Goal: Use online tool/utility: Use online tool/utility

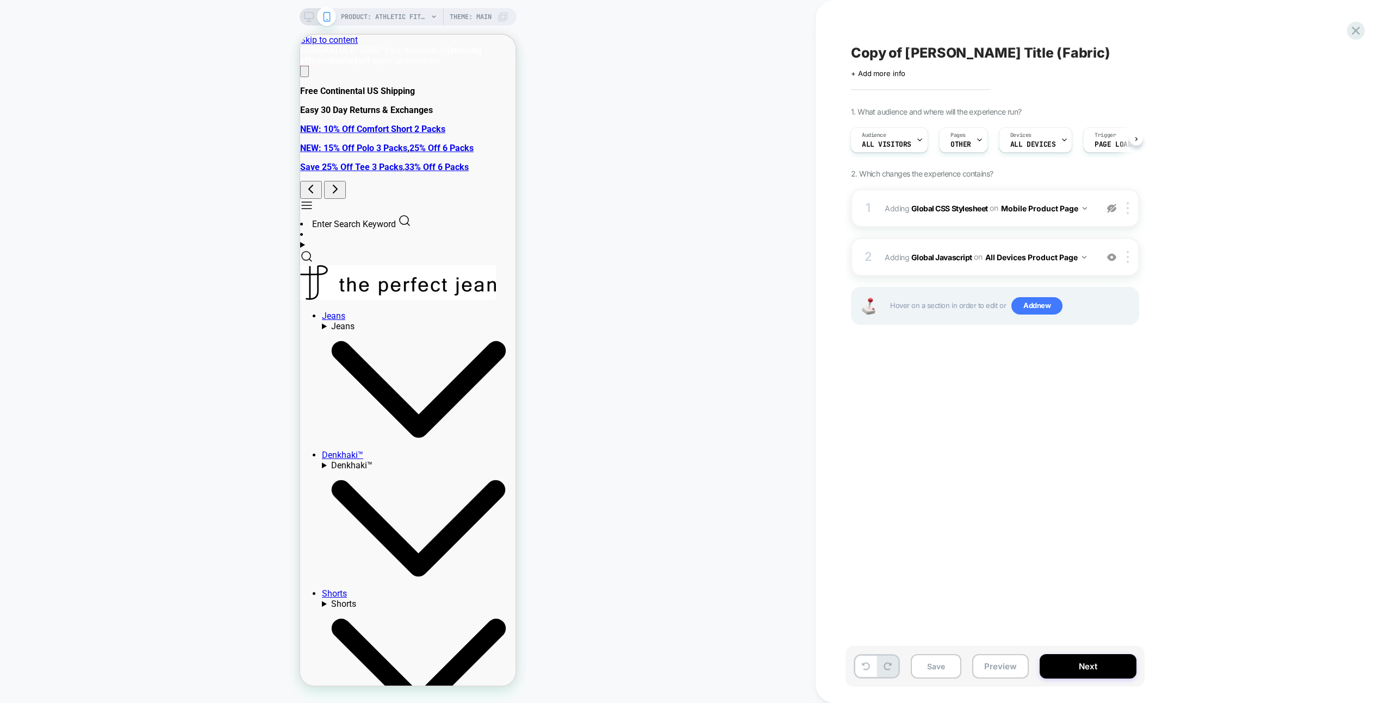
scroll to position [0, 33]
click at [1108, 208] on img at bounding box center [1111, 208] width 9 height 9
click at [1129, 206] on div at bounding box center [1129, 208] width 18 height 12
click at [1099, 200] on div "1 Adding Global CSS Stylesheet on Mobile Product Page Add Before Add After Copy…" at bounding box center [995, 208] width 288 height 38
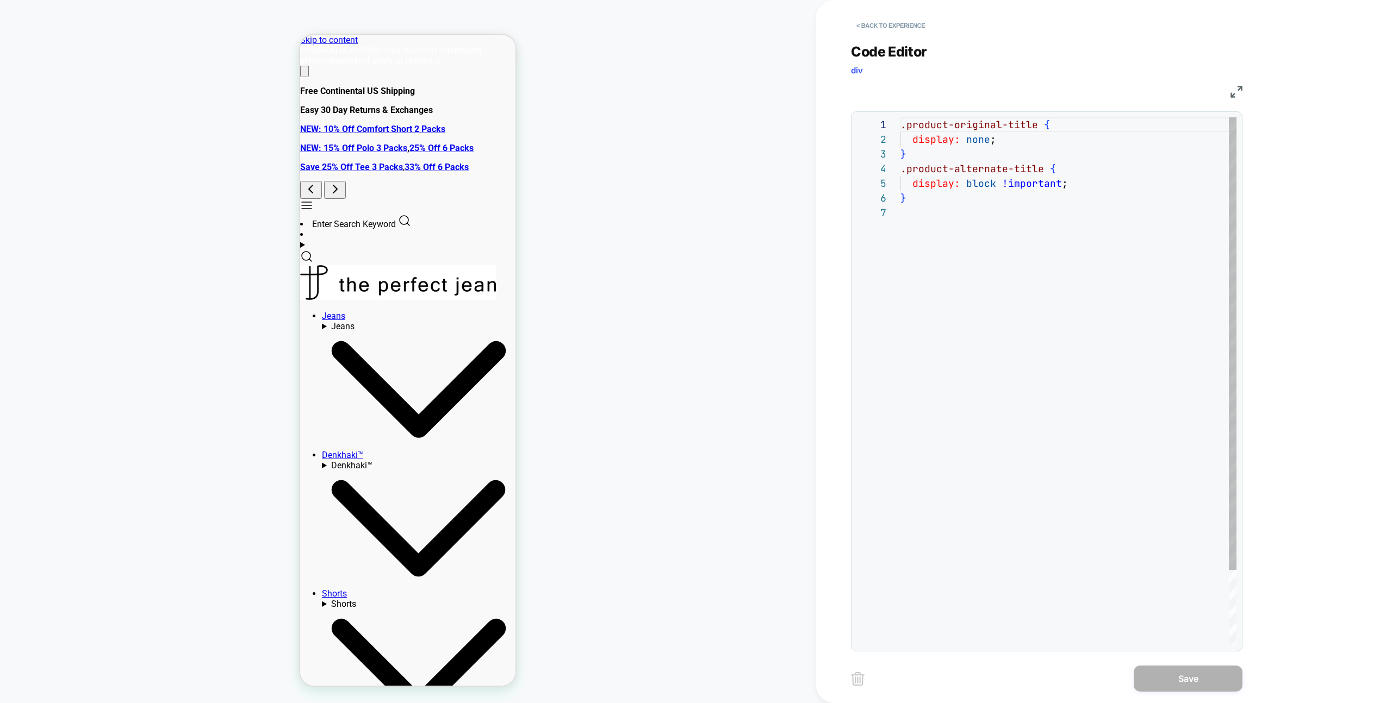
scroll to position [88, 0]
click at [889, 25] on button "< Back to experience" at bounding box center [890, 25] width 79 height 17
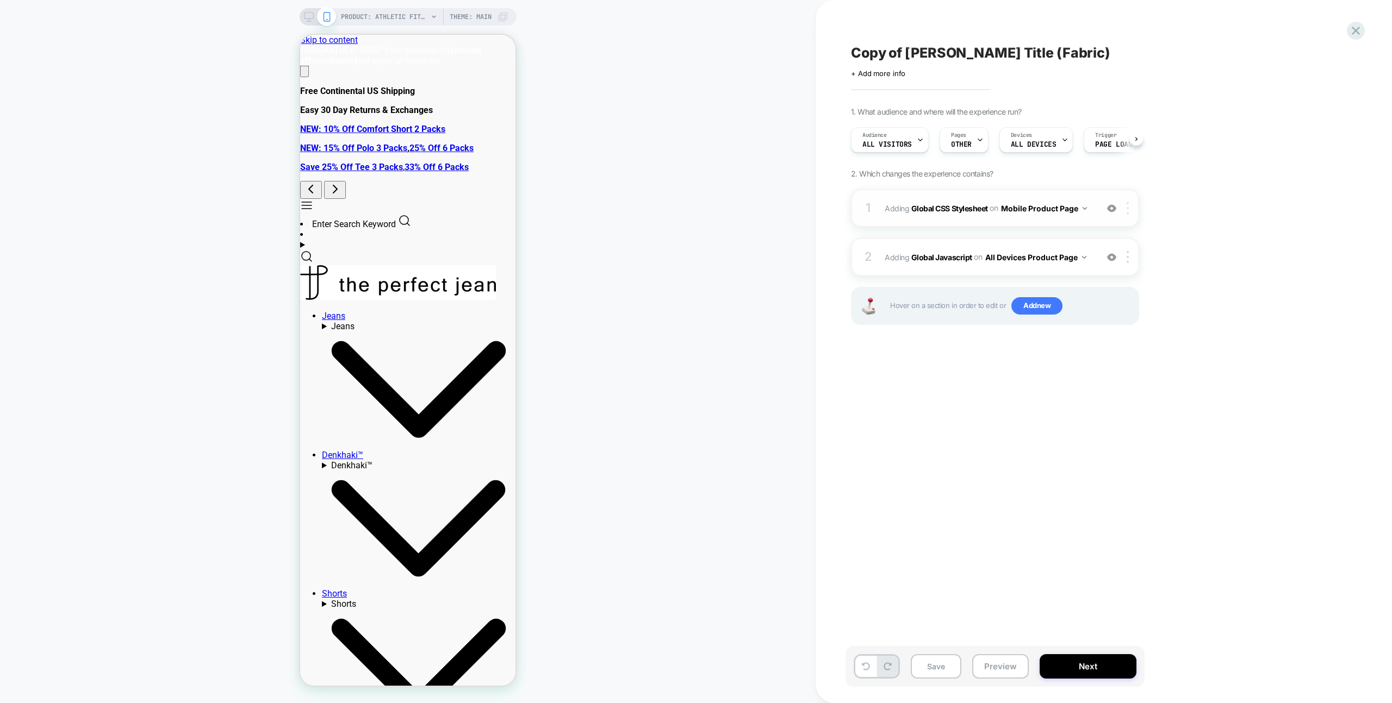
scroll to position [0, 1]
drag, startPoint x: 1127, startPoint y: 207, endPoint x: 1112, endPoint y: 197, distance: 18.1
click at [1127, 207] on img at bounding box center [1127, 208] width 2 height 12
drag, startPoint x: 1105, startPoint y: 352, endPoint x: 1094, endPoint y: 310, distance: 43.9
click at [1105, 352] on div "Delete" at bounding box center [1128, 355] width 97 height 29
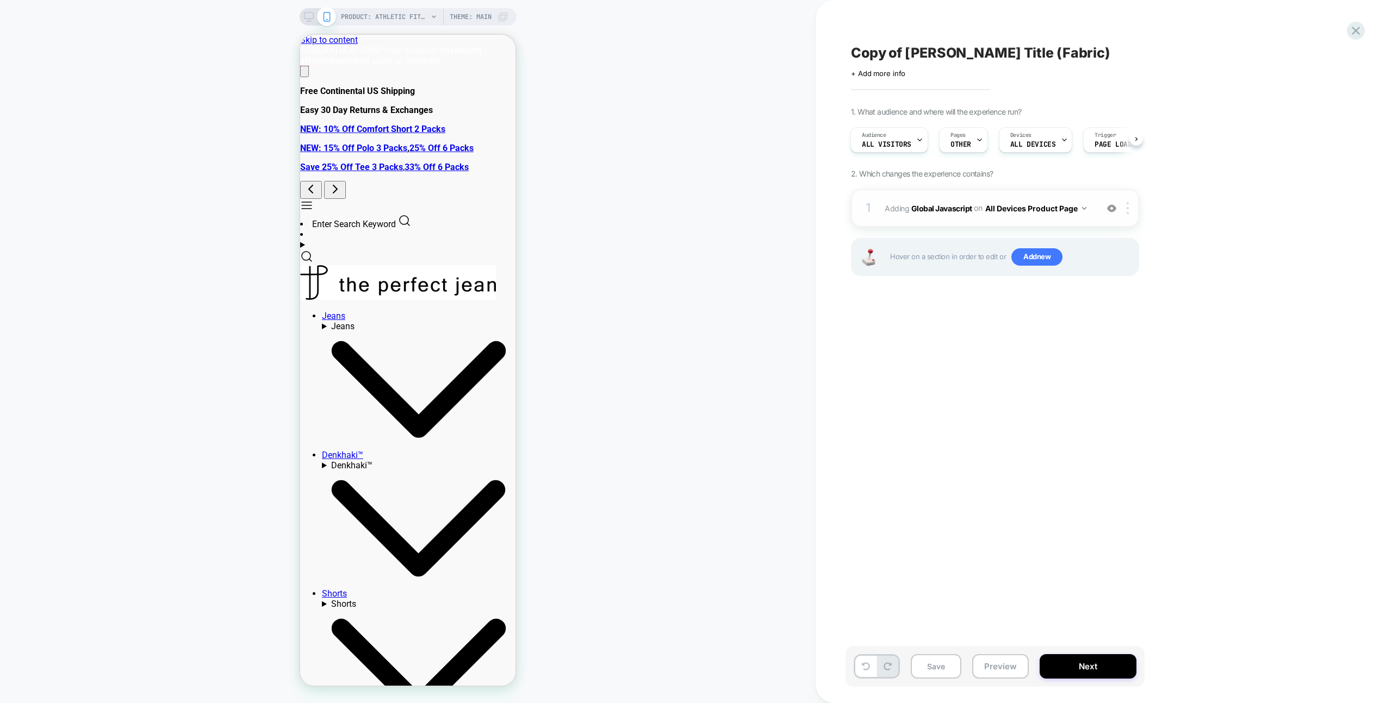
click at [1081, 198] on div "1 Adding Global Javascript on All Devices Product Page Add Before Add After Tar…" at bounding box center [995, 208] width 288 height 38
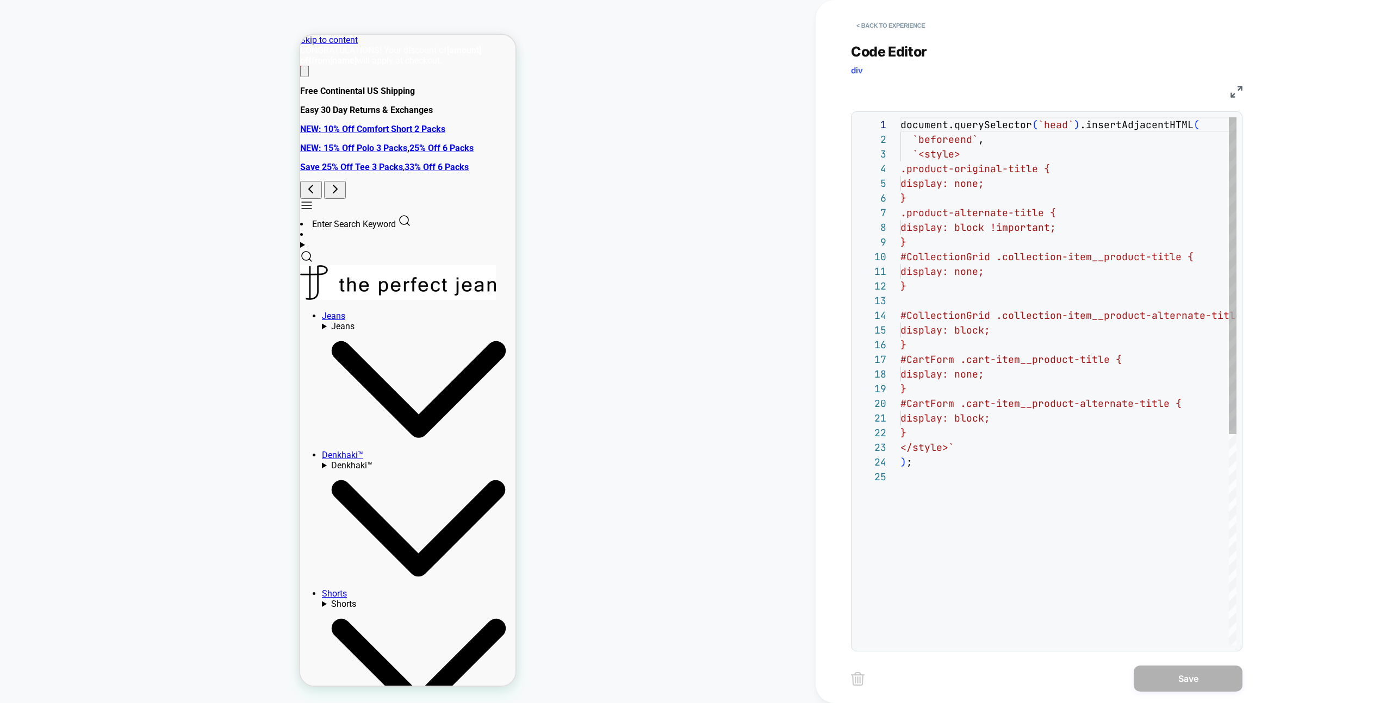
scroll to position [147, 0]
click at [894, 26] on button "< Back to experience" at bounding box center [890, 25] width 79 height 17
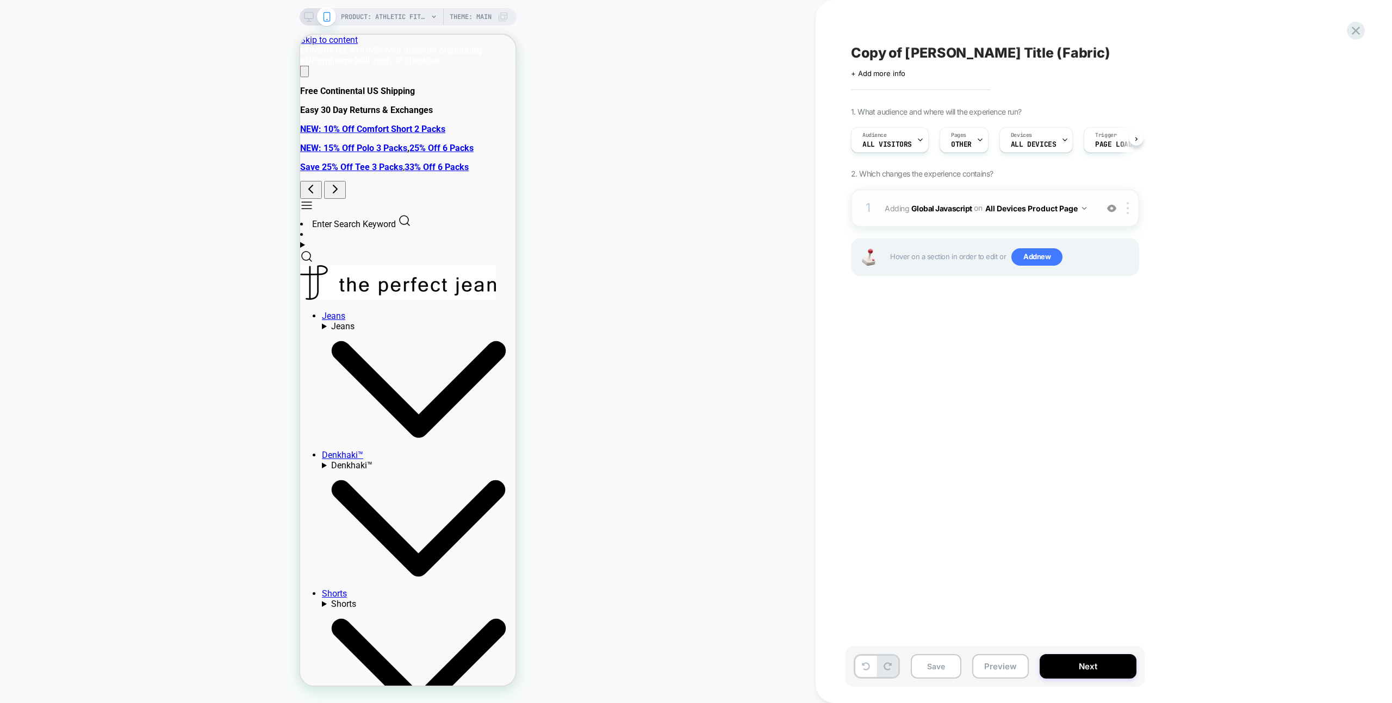
scroll to position [0, 1]
click at [1020, 189] on div "1 Adding Global Javascript on All Devices Product Page Add Before Add After Tar…" at bounding box center [995, 208] width 288 height 38
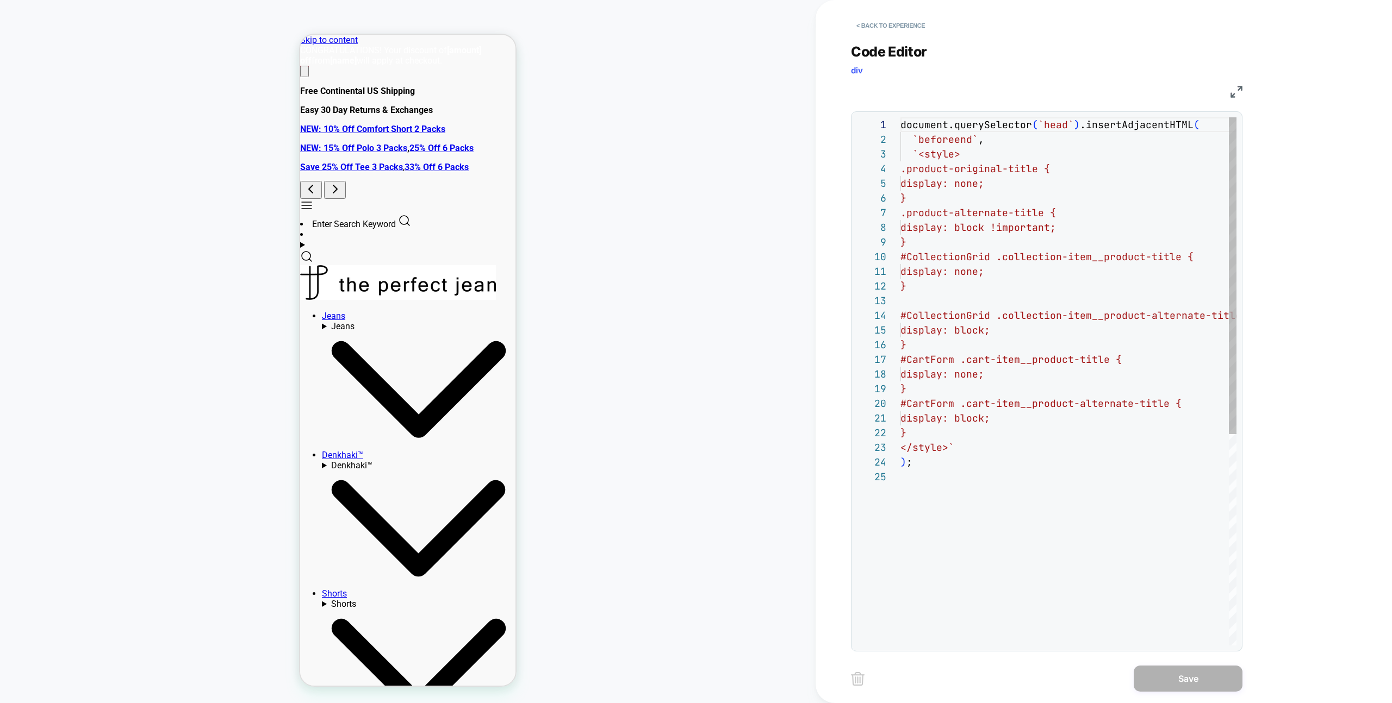
scroll to position [147, 0]
click at [915, 20] on button "< Back to experience" at bounding box center [890, 25] width 79 height 17
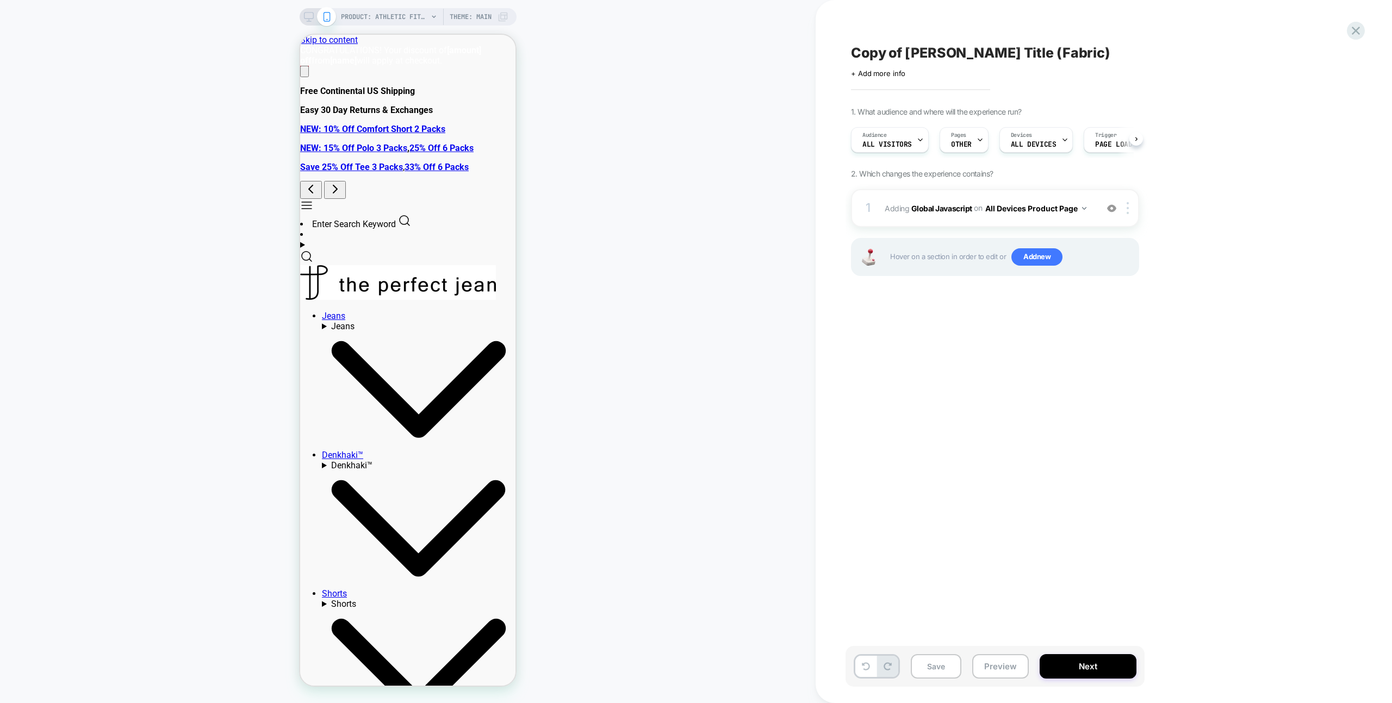
scroll to position [0, 1]
click at [1014, 670] on button "Preview" at bounding box center [1000, 667] width 57 height 24
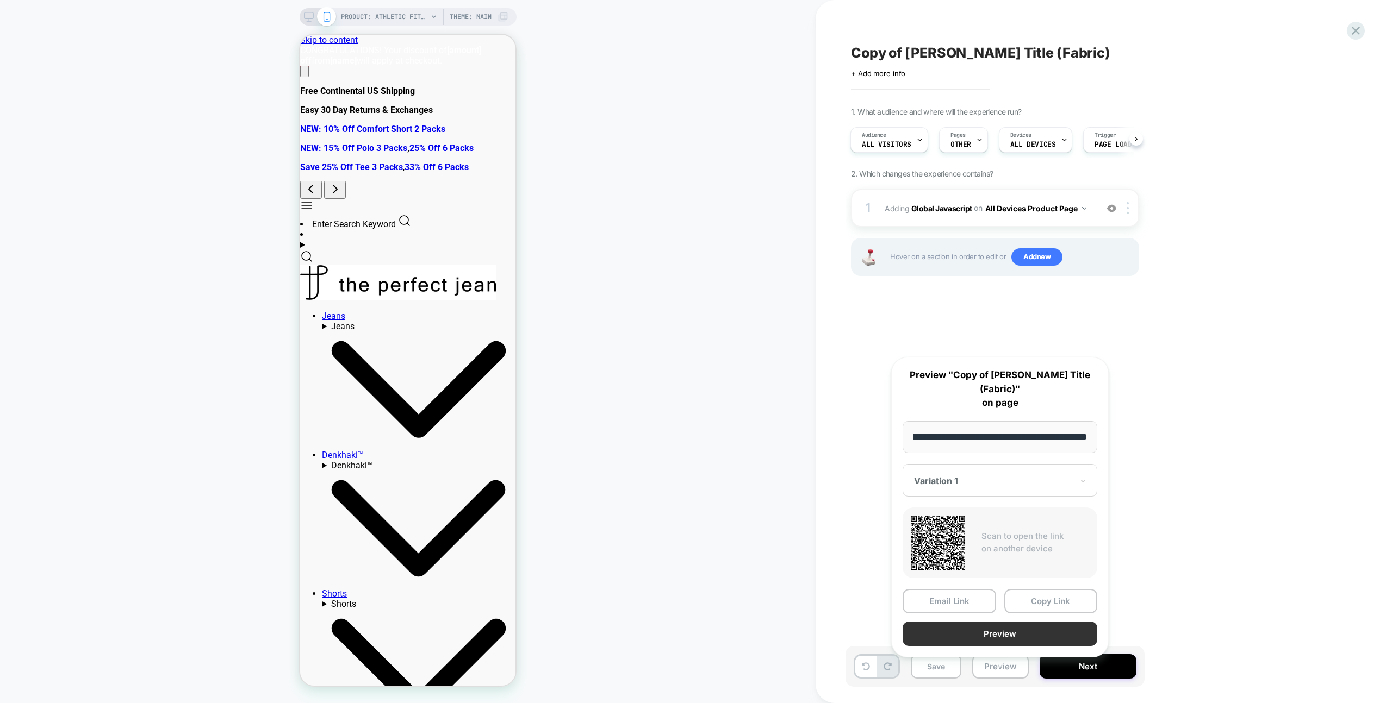
scroll to position [0, 0]
click at [1016, 622] on button "Preview" at bounding box center [999, 634] width 195 height 24
